Goal: Task Accomplishment & Management: Manage account settings

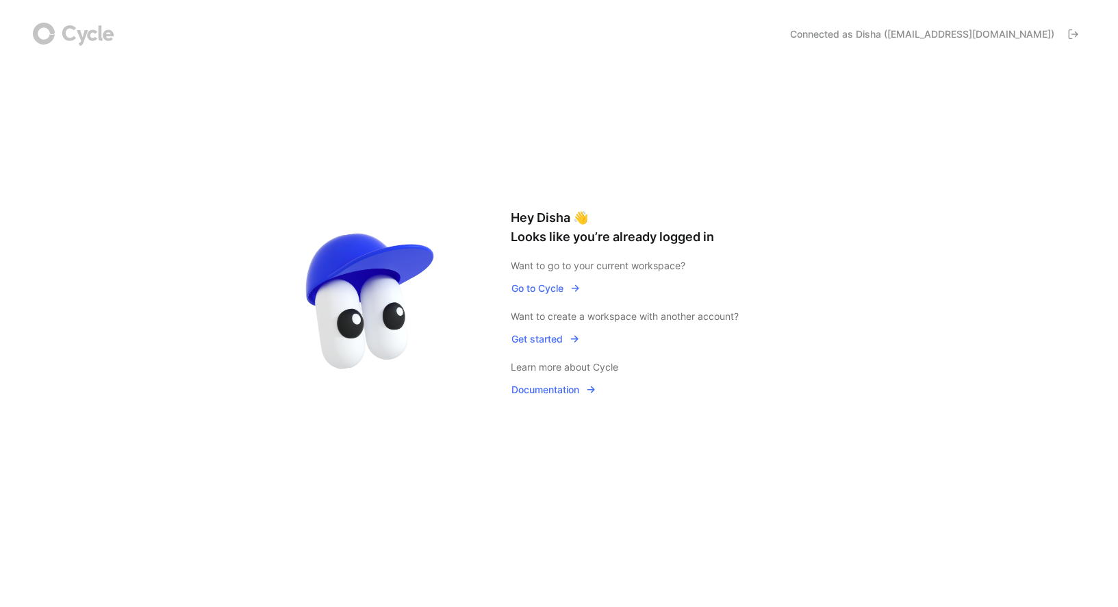
click at [514, 283] on span "Go to Cycle" at bounding box center [546, 288] width 68 height 16
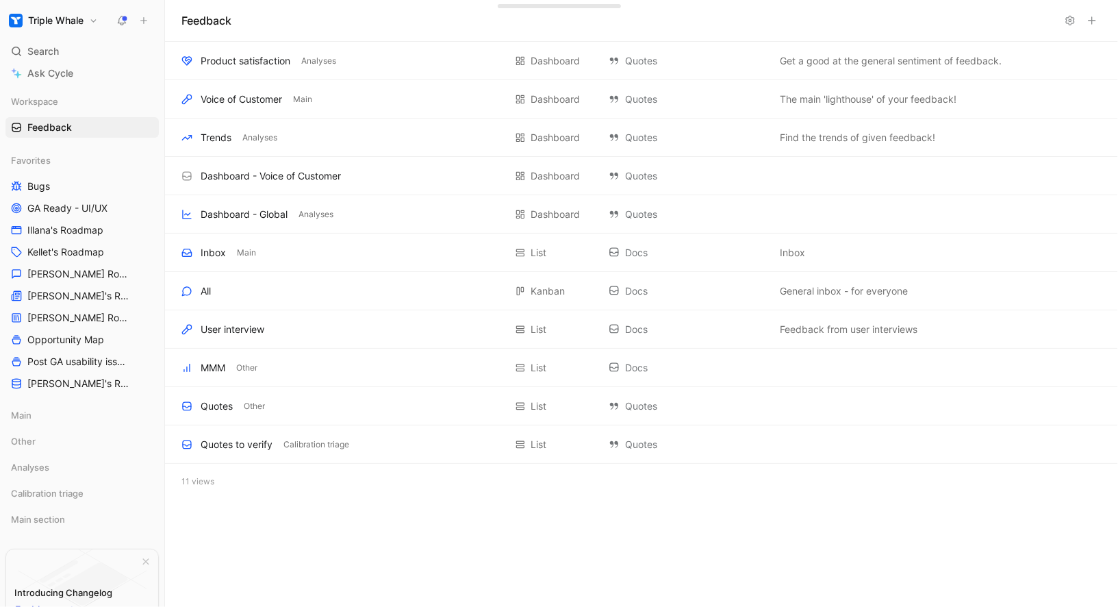
click at [44, 21] on h1 "Triple Whale" at bounding box center [55, 20] width 55 height 12
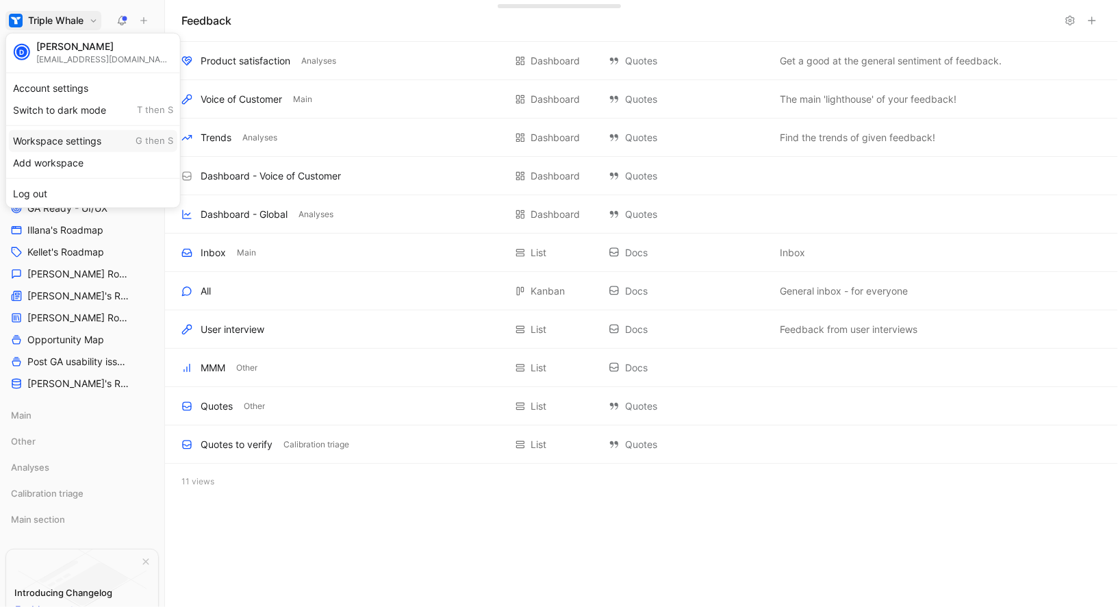
click at [71, 140] on div "Workspace settings G then S" at bounding box center [93, 140] width 168 height 22
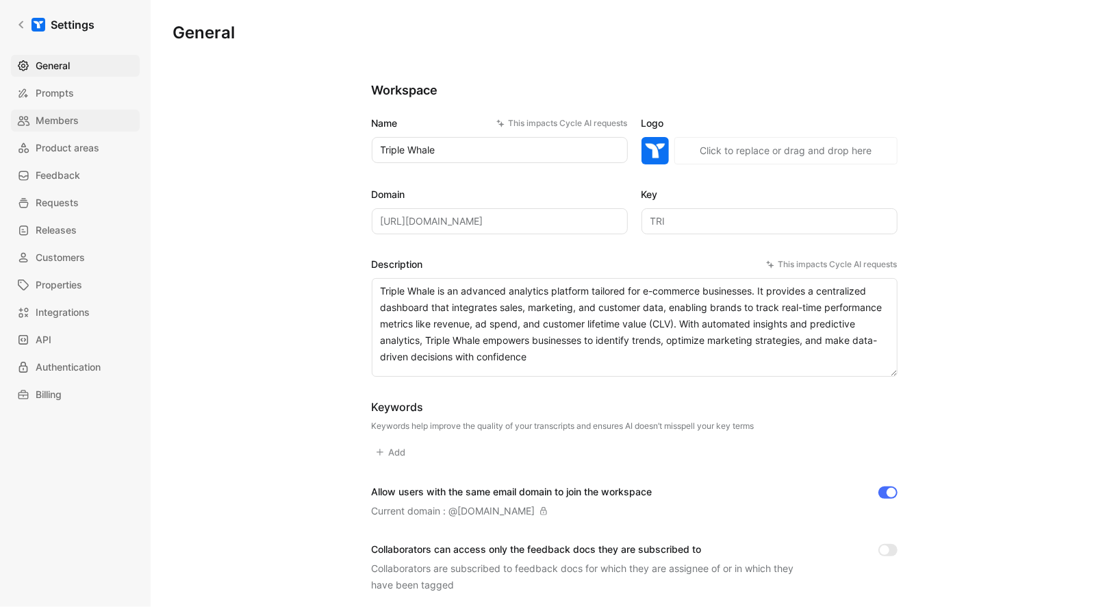
click at [80, 125] on link "Members" at bounding box center [75, 121] width 129 height 22
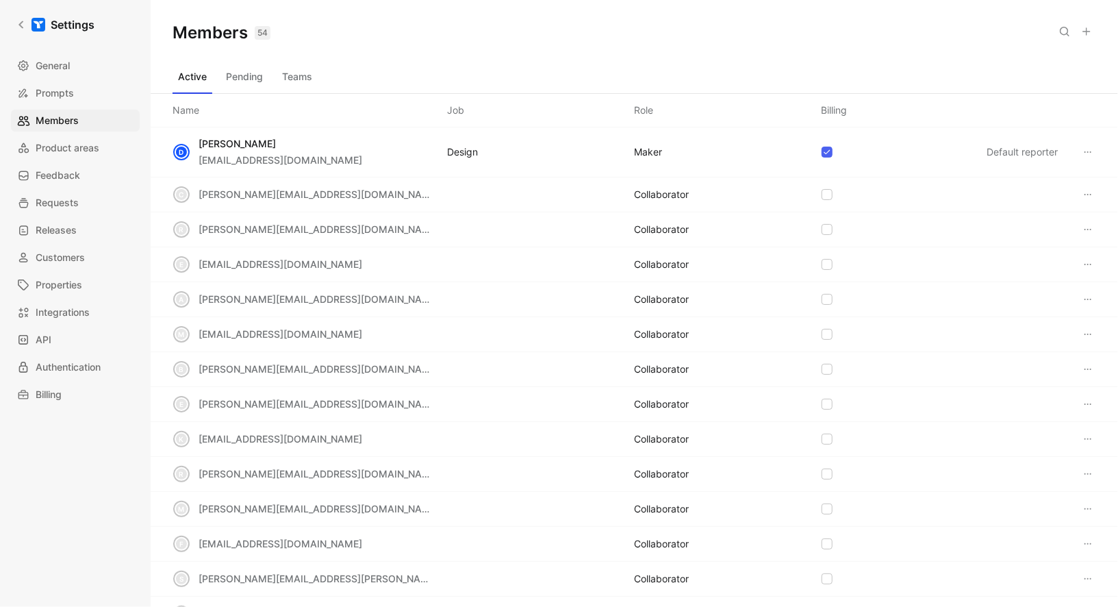
click at [1084, 31] on use at bounding box center [1086, 31] width 7 height 7
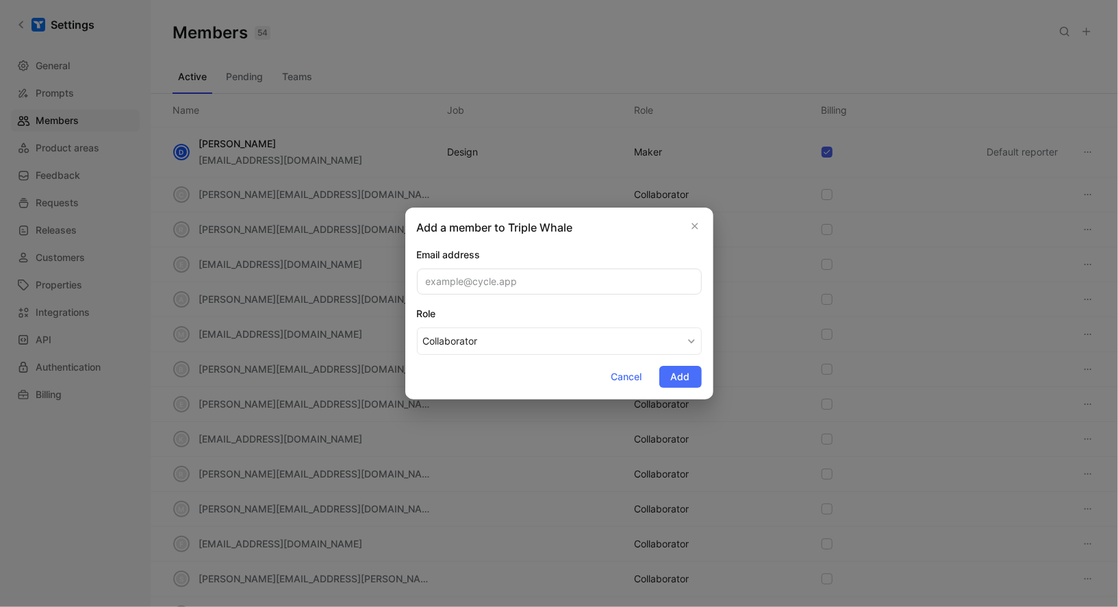
click at [500, 283] on input "email" at bounding box center [559, 281] width 285 height 26
type input "[PERSON_NAME]"
click at [456, 290] on input "[PERSON_NAME]" at bounding box center [559, 281] width 285 height 26
paste input "[EMAIL_ADDRESS][DOMAIN_NAME]"
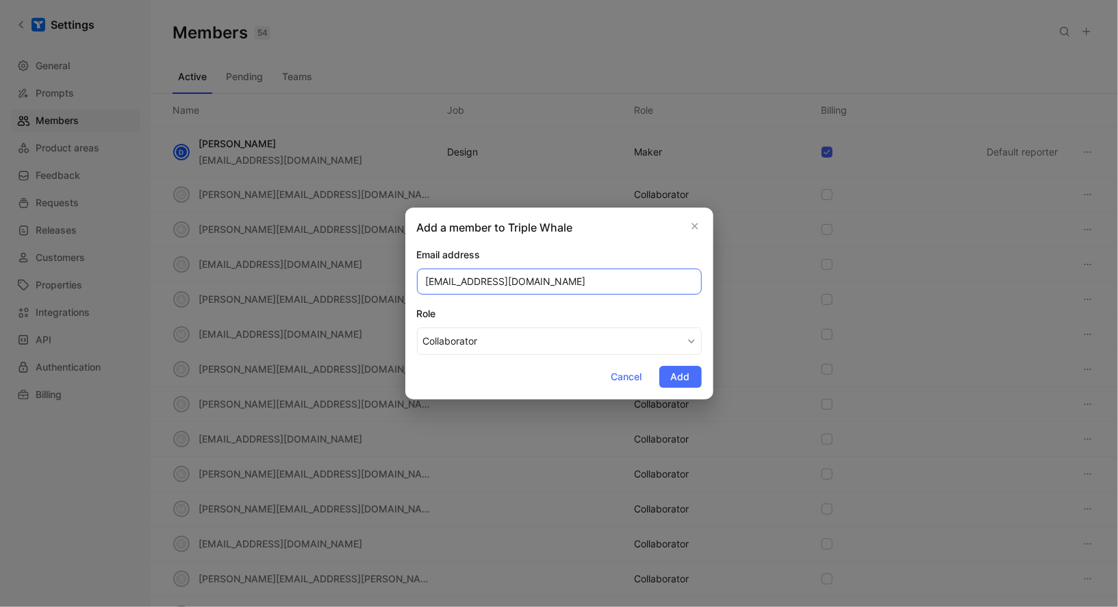
type input "[EMAIL_ADDRESS][DOMAIN_NAME]"
click at [465, 332] on button "Collaborator" at bounding box center [559, 340] width 285 height 27
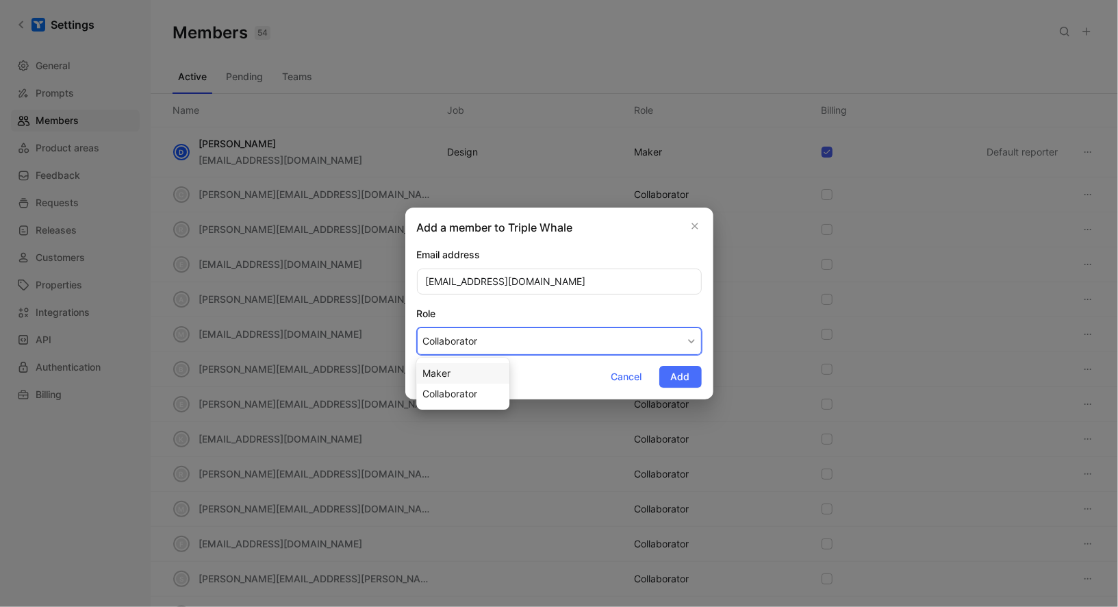
click at [466, 370] on div "Maker" at bounding box center [462, 373] width 81 height 16
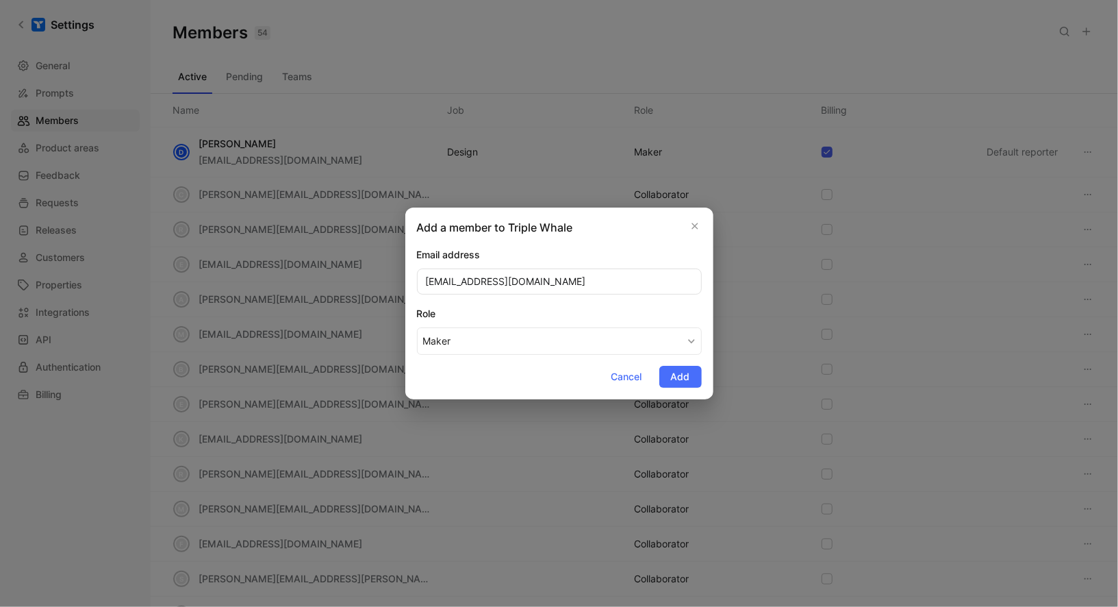
click at [480, 378] on form "Email address [EMAIL_ADDRESS][DOMAIN_NAME] Role Maker Cancel Add" at bounding box center [559, 316] width 285 height 141
click at [673, 371] on span "Add" at bounding box center [680, 376] width 19 height 16
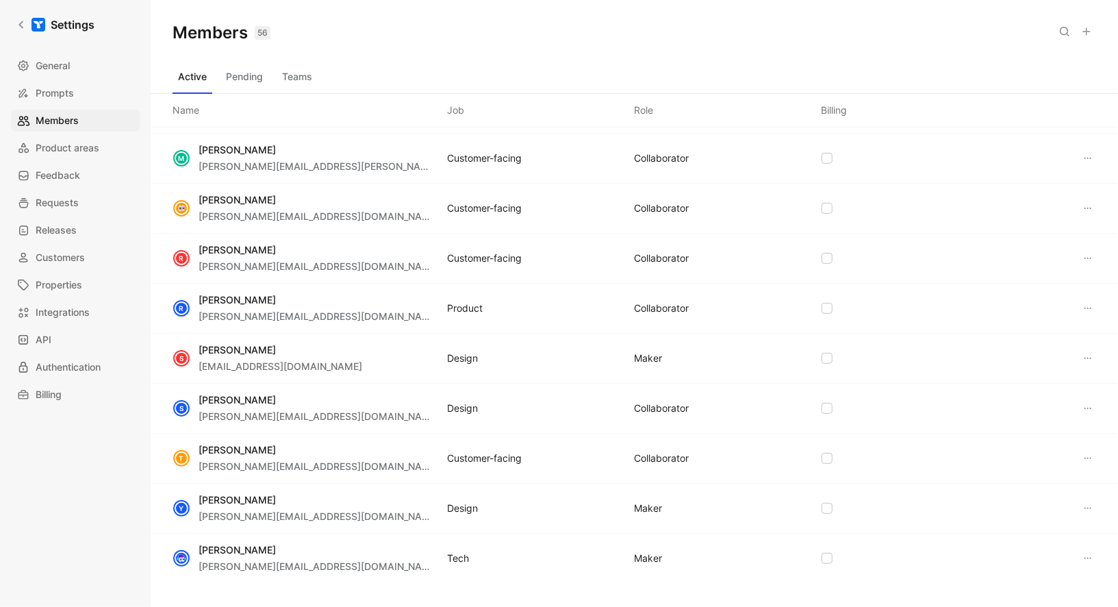
scroll to position [1936, 0]
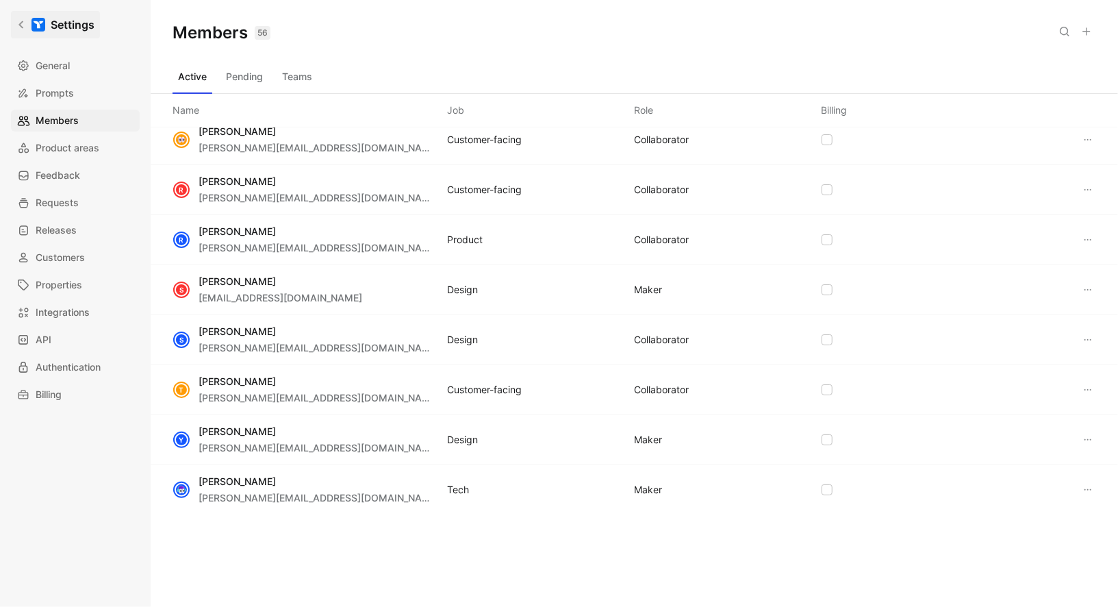
click at [18, 25] on icon at bounding box center [21, 25] width 10 height 10
